Goal: Contribute content

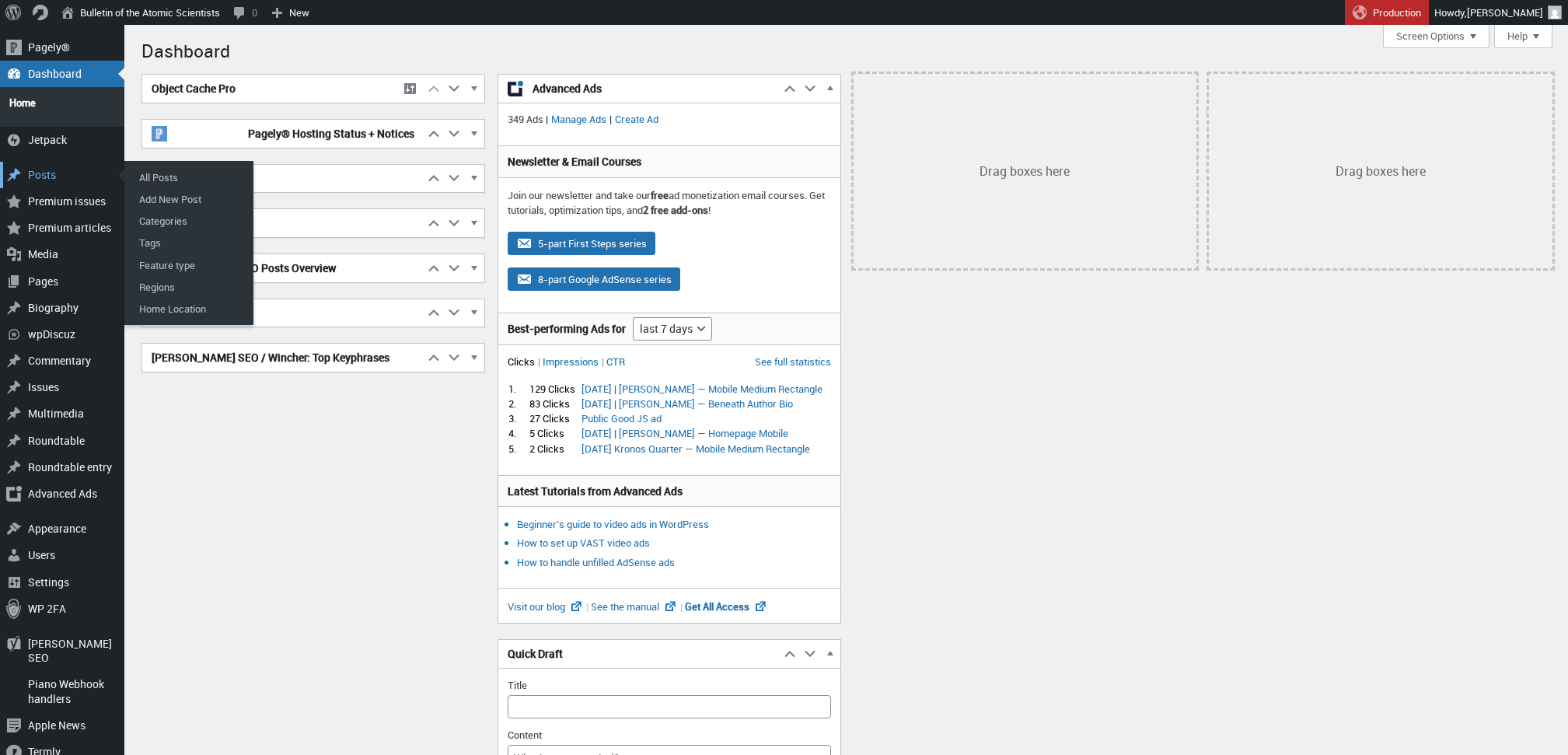
click at [61, 168] on div "Posts" at bounding box center [62, 174] width 124 height 26
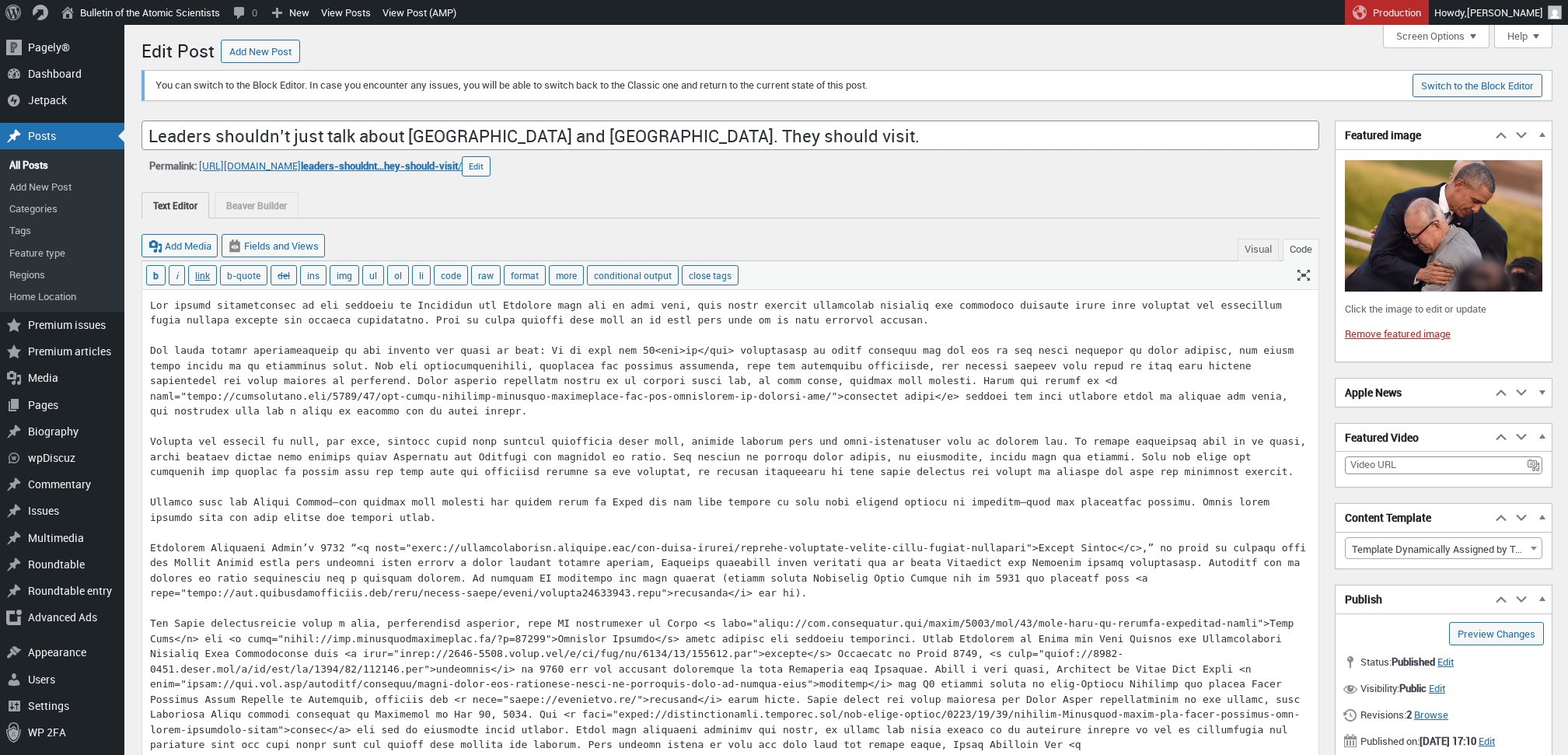
scroll to position [11, 0]
click at [637, 346] on textarea at bounding box center [730, 745] width 1176 height 910
click at [836, 359] on textarea at bounding box center [730, 745] width 1176 height 910
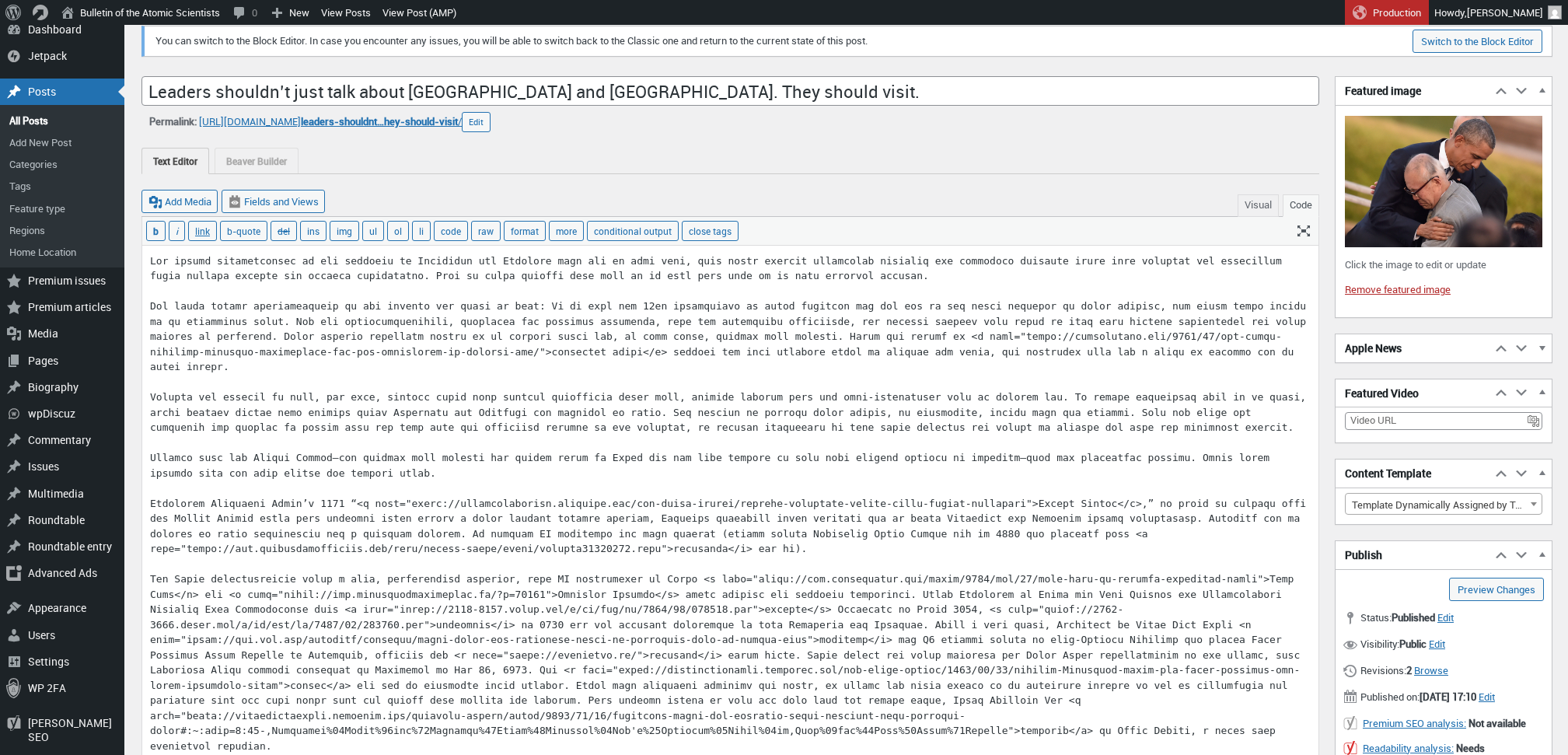
scroll to position [265, 0]
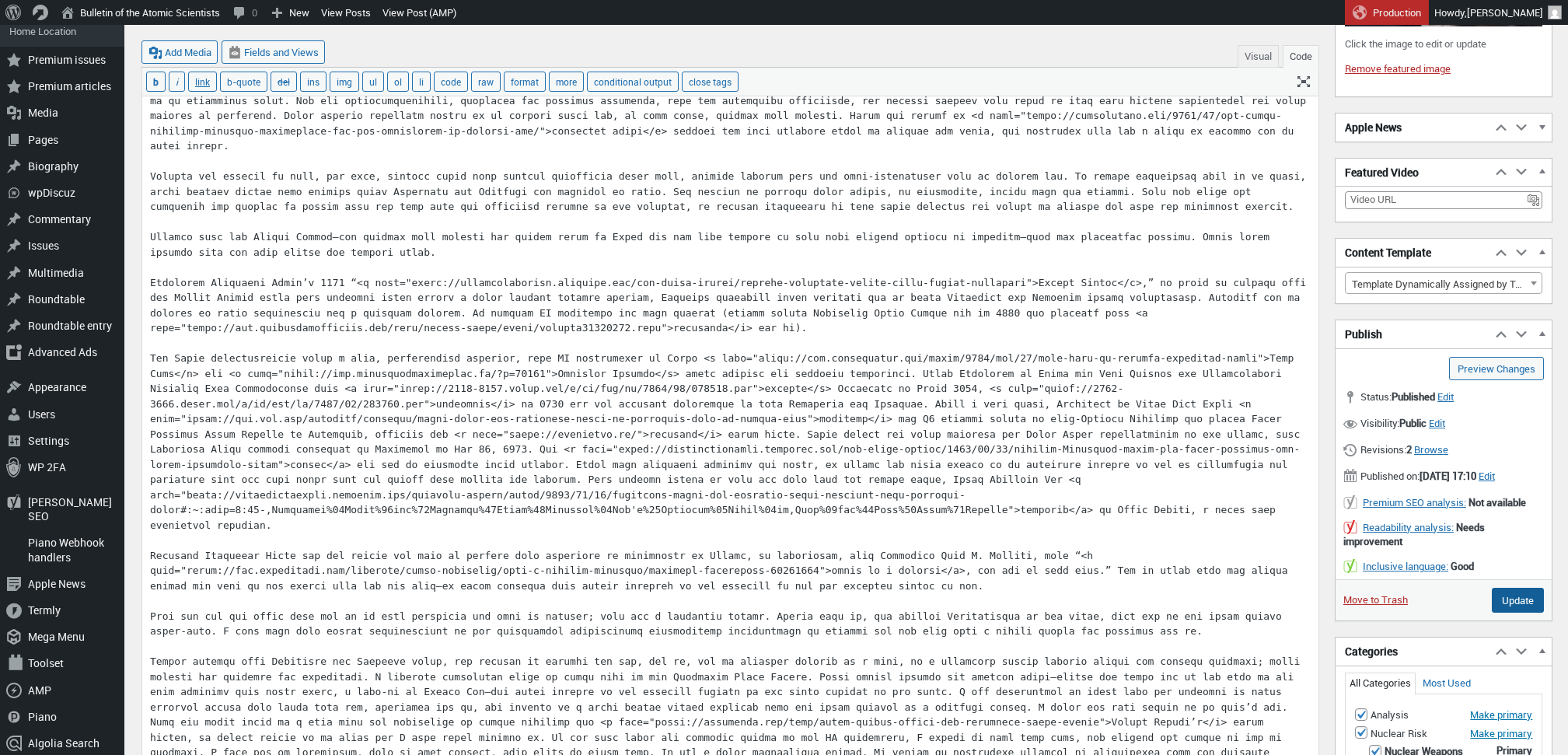
type textarea "The solemn anniversaries of the bombings of Hiroshima and Nagasaki come and go …"
click at [1511, 613] on input "Update" at bounding box center [1517, 600] width 52 height 25
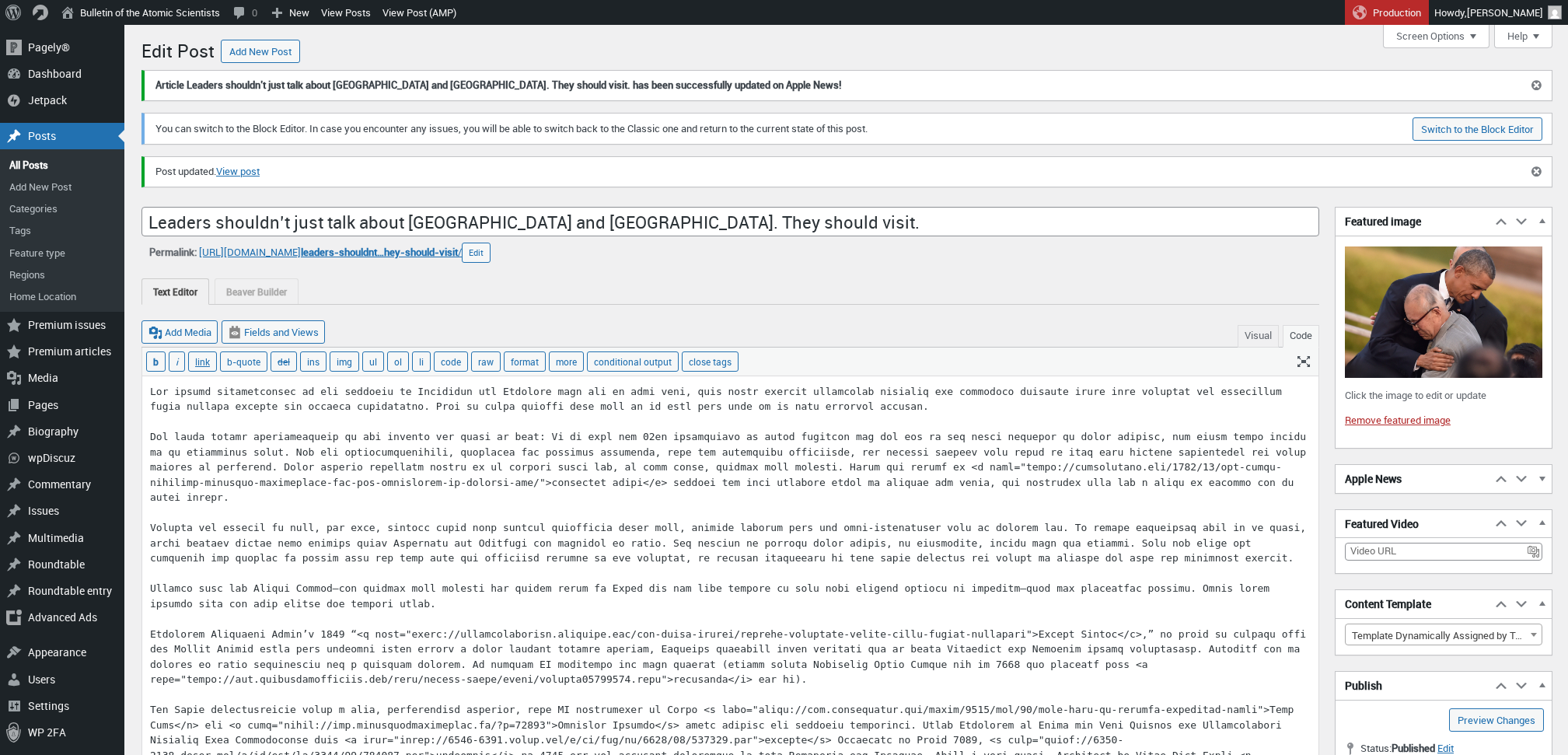
scroll to position [11, 0]
click at [458, 254] on span "leaders-shouldnt…hey-should-visit" at bounding box center [380, 251] width 157 height 14
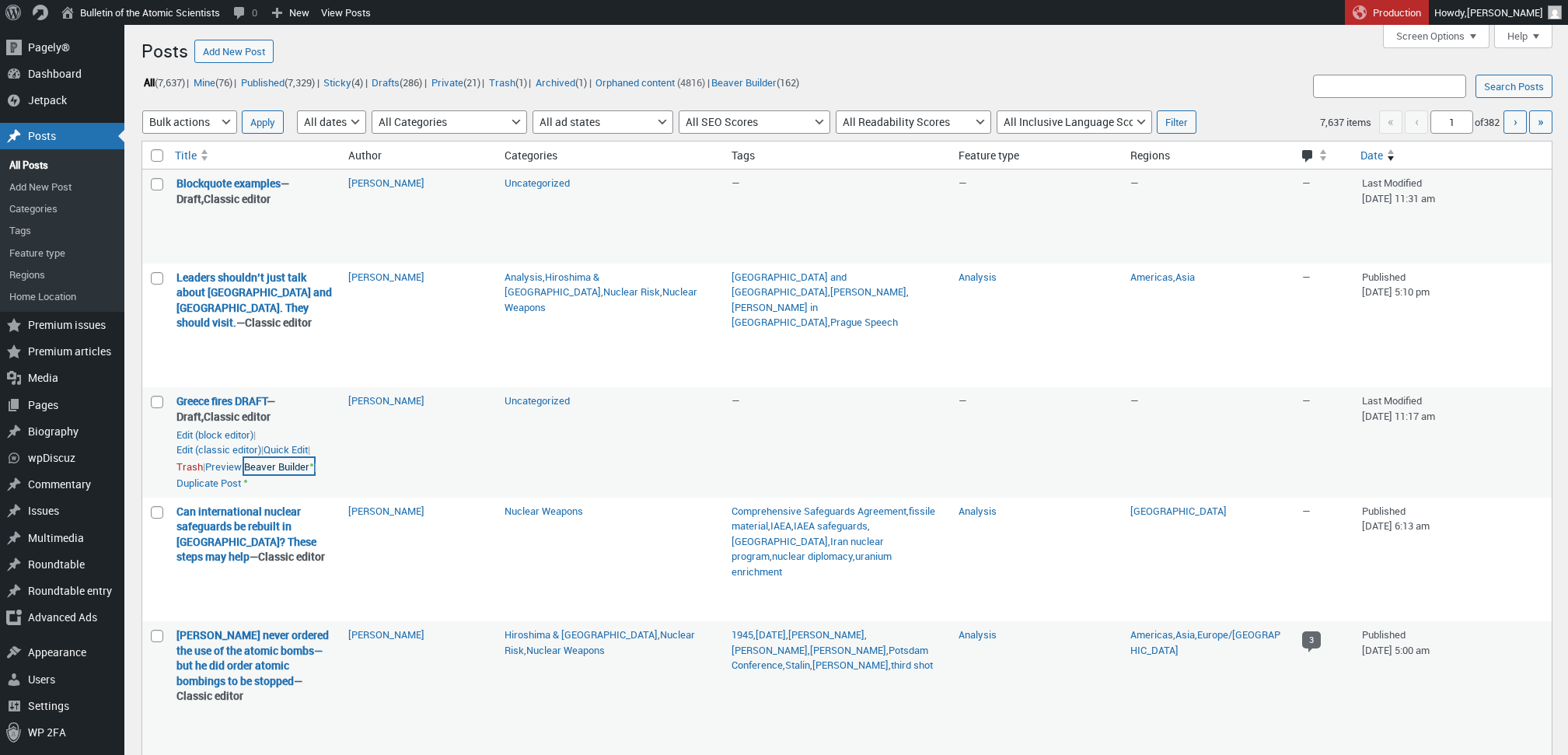
click at [244, 475] on link "Beaver Builder •" at bounding box center [278, 467] width 70 height 17
